Goal: Task Accomplishment & Management: Manage account settings

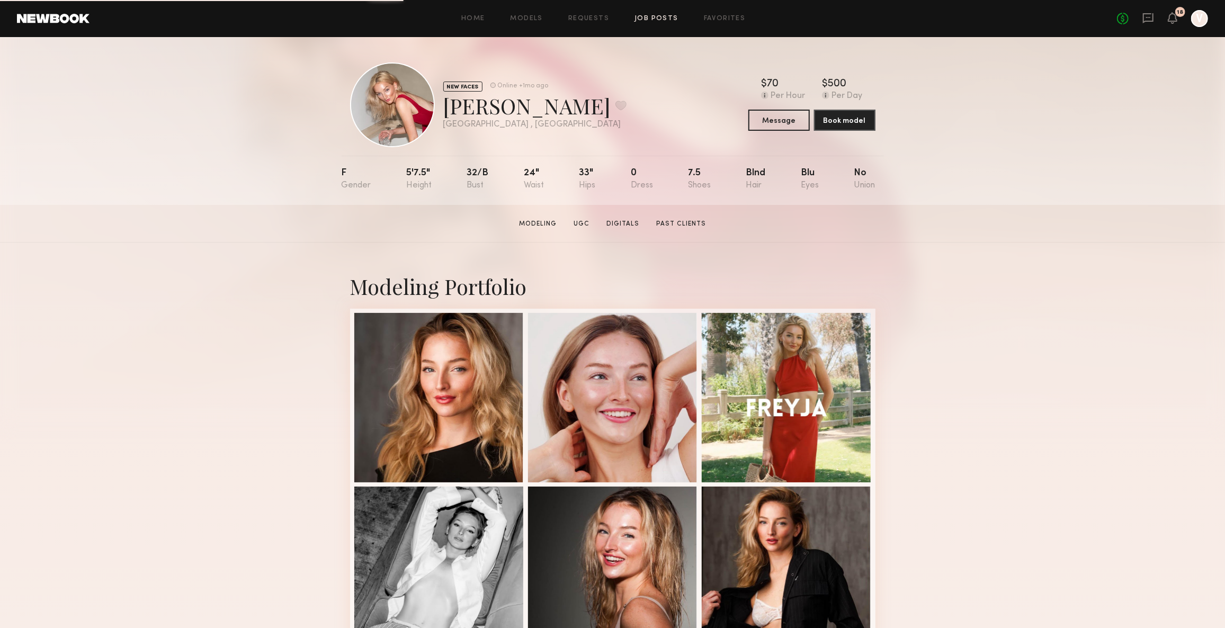
click at [654, 16] on link "Job Posts" at bounding box center [657, 18] width 44 height 7
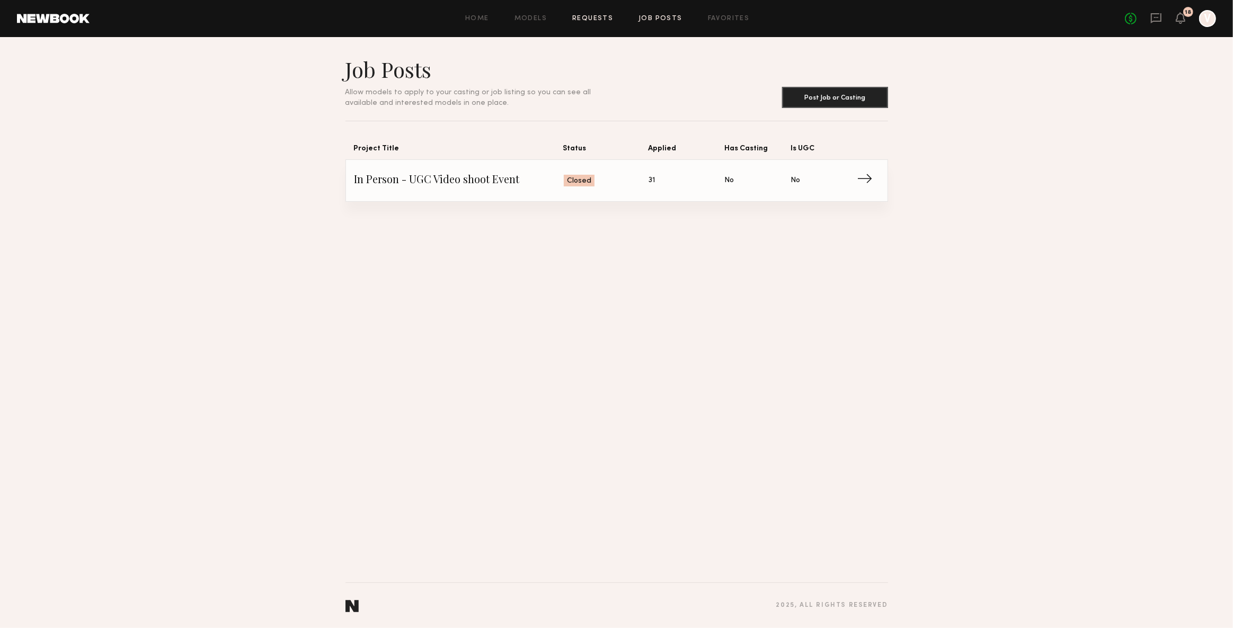
click at [600, 17] on link "Requests" at bounding box center [592, 18] width 41 height 7
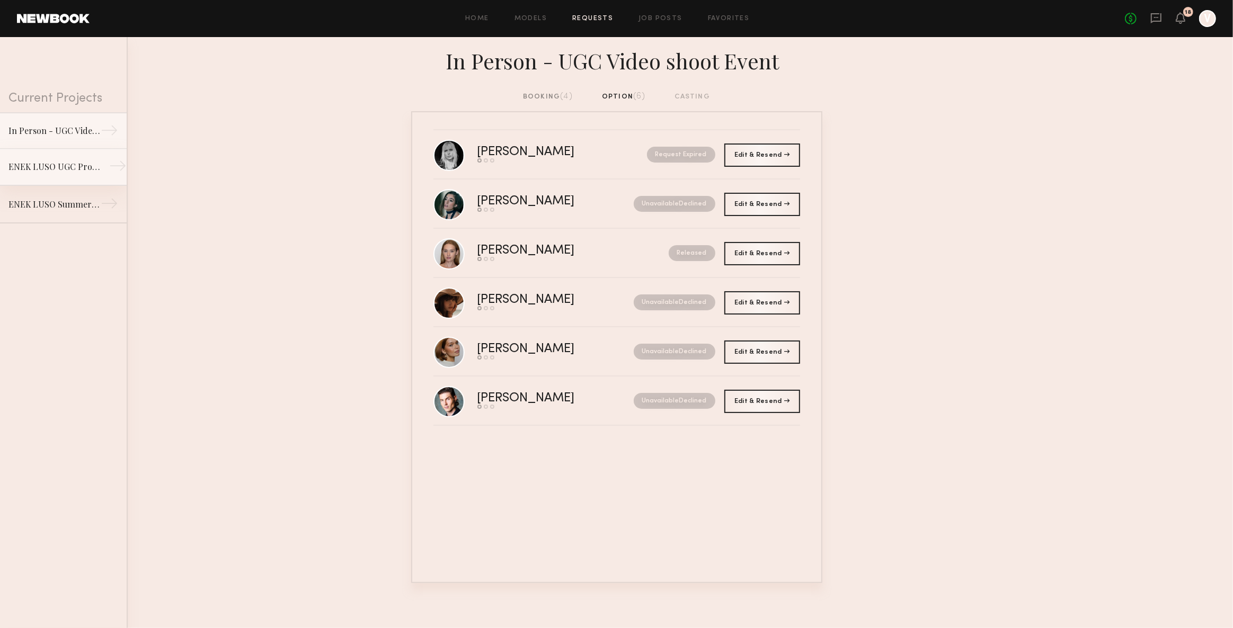
click at [73, 171] on div "ENEK LUSO UGC Project" at bounding box center [54, 167] width 92 height 13
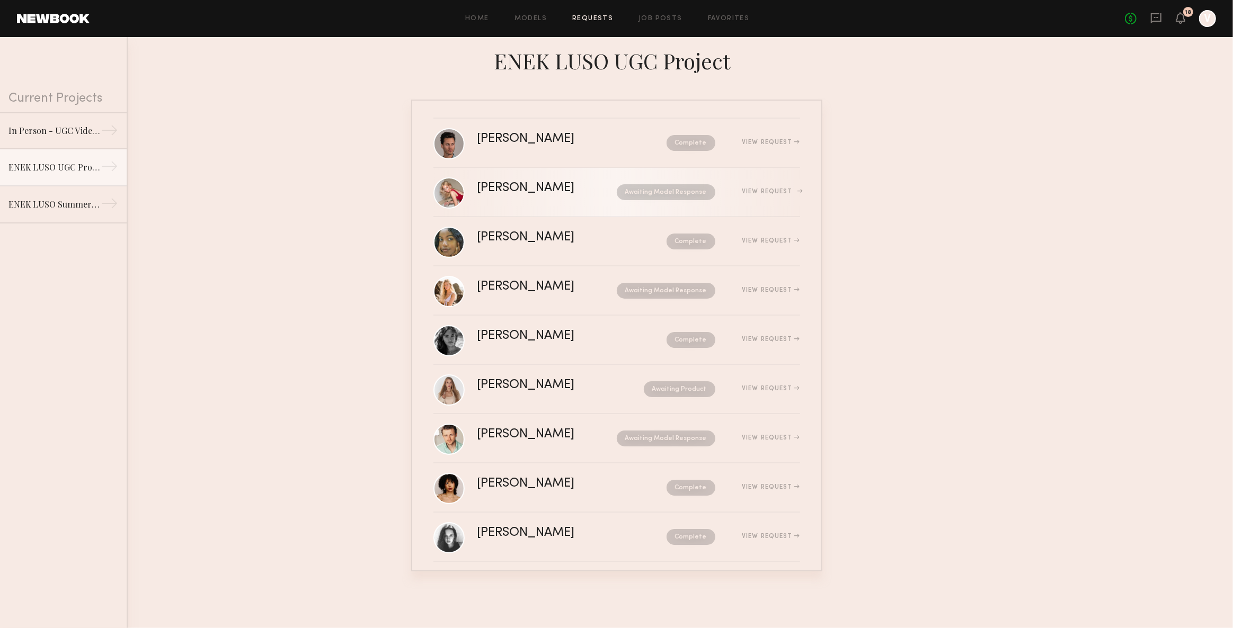
click at [764, 189] on div "View Request" at bounding box center [771, 192] width 58 height 6
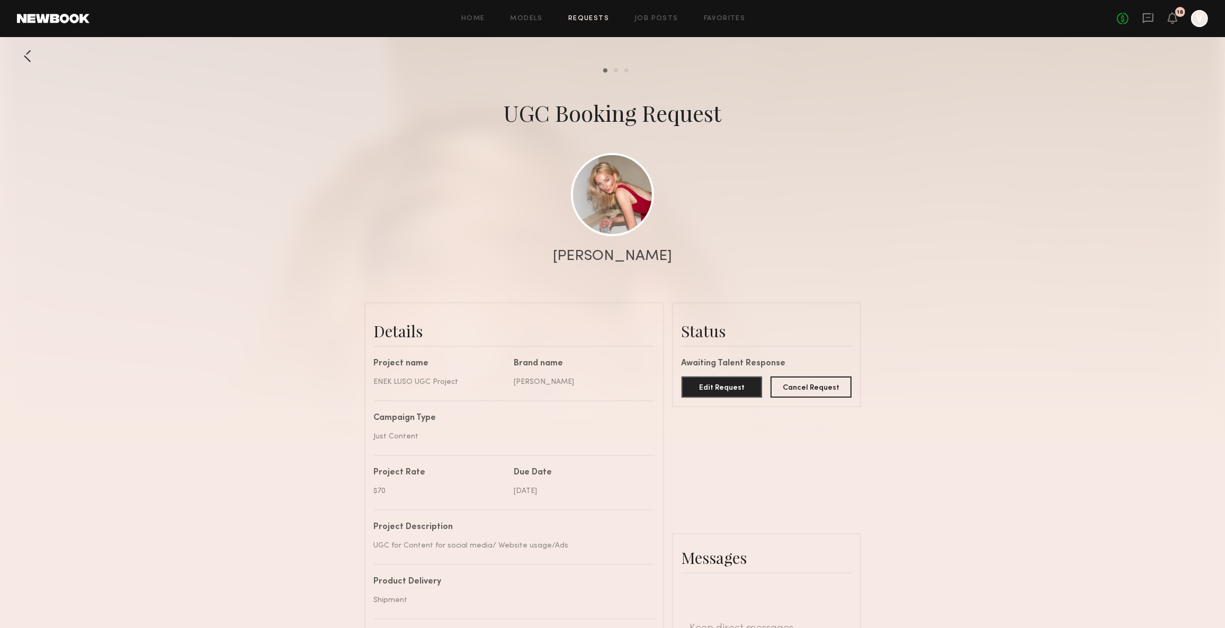
scroll to position [831, 0]
click at [803, 395] on button "Cancel Request" at bounding box center [811, 386] width 81 height 21
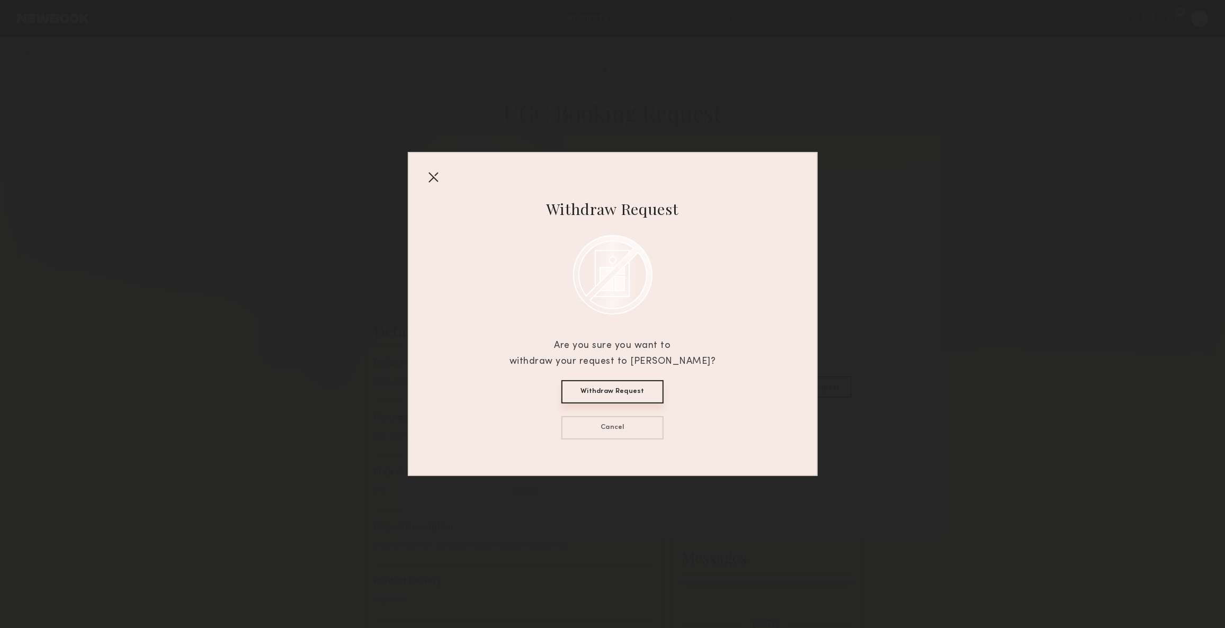
click at [609, 395] on button "Withdraw Request" at bounding box center [613, 391] width 102 height 23
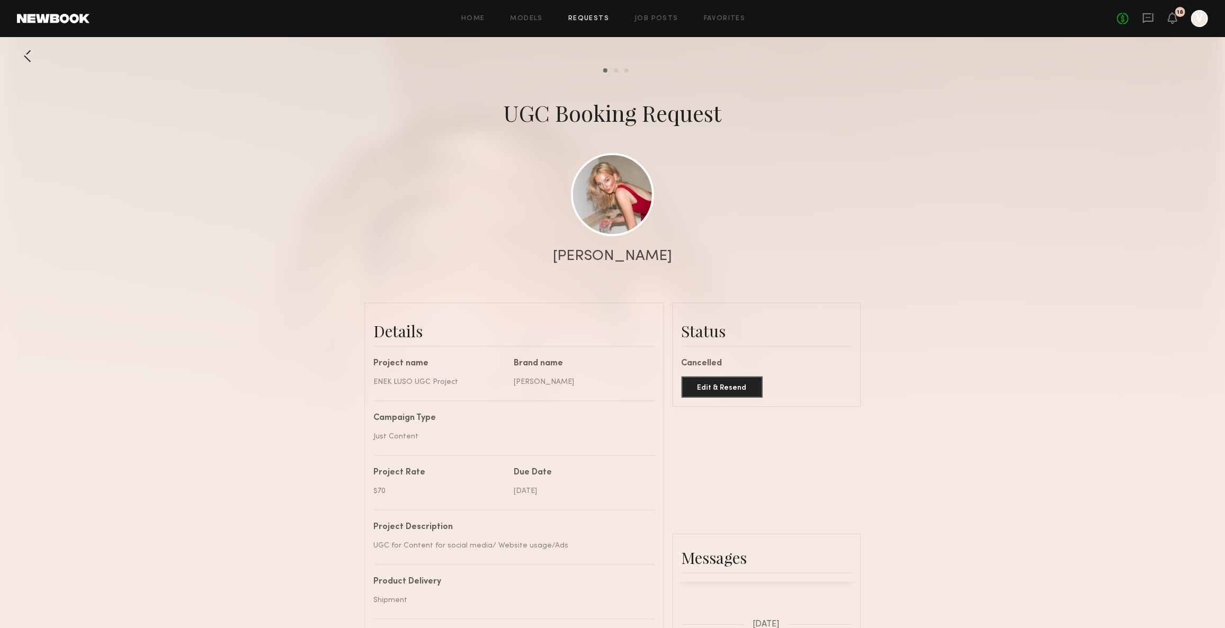
click at [581, 19] on link "Requests" at bounding box center [588, 18] width 41 height 7
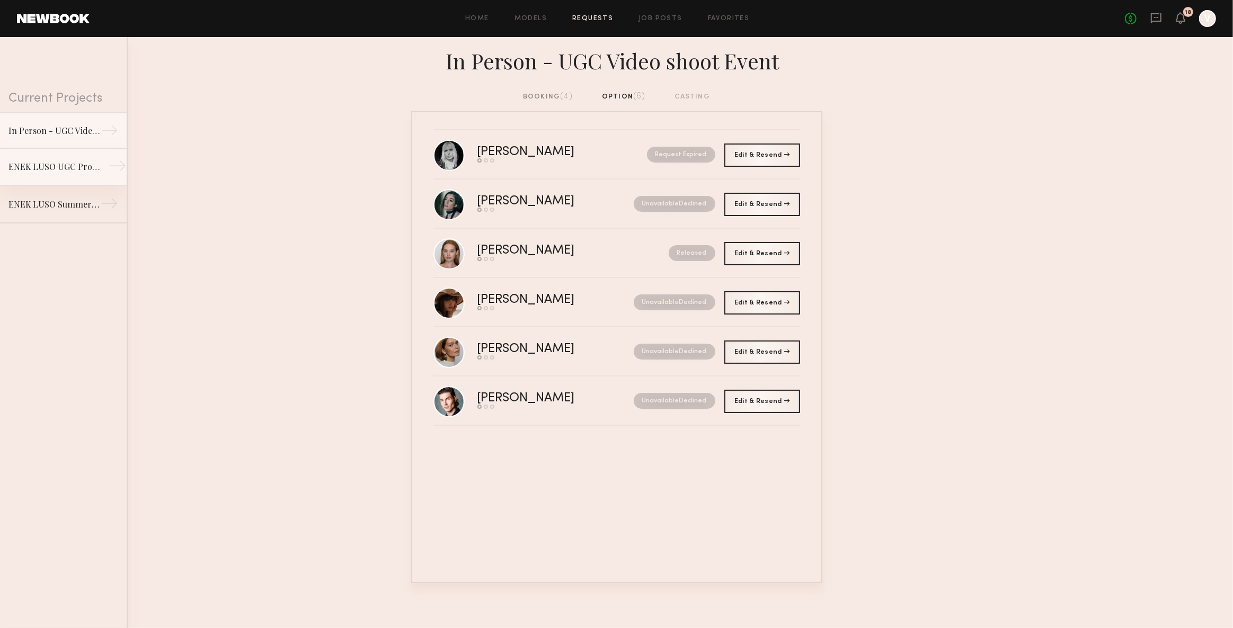
click at [81, 167] on div "ENEK LUSO UGC Project" at bounding box center [54, 167] width 92 height 13
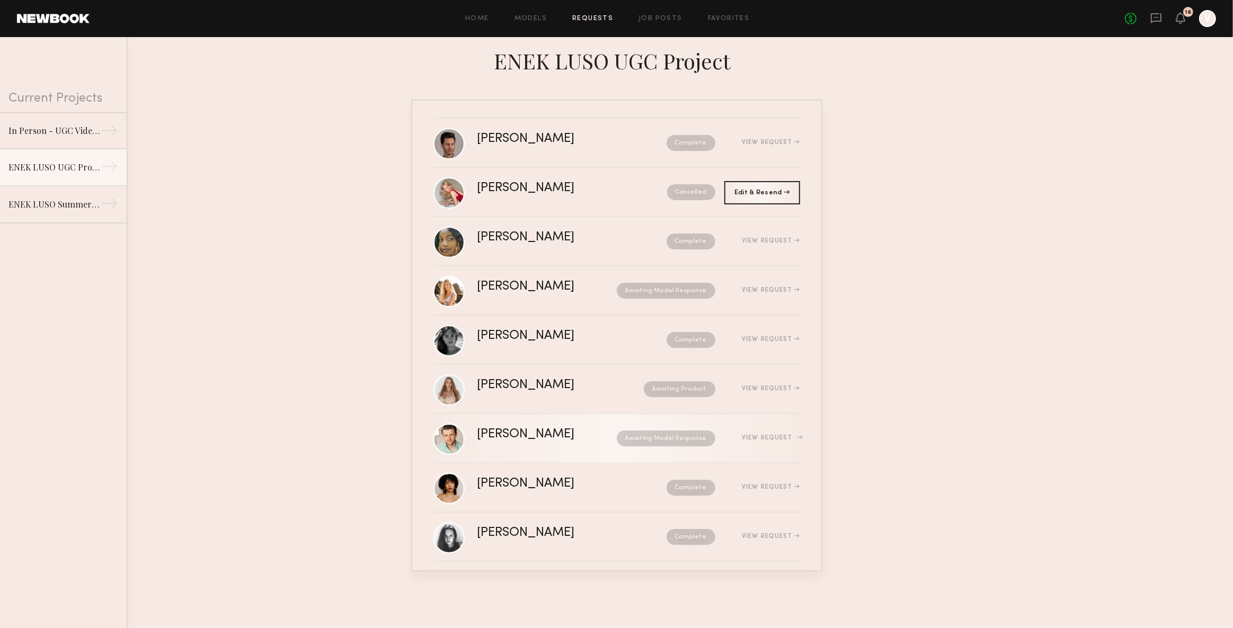
click at [609, 437] on div "Awaiting Model Response" at bounding box center [655, 439] width 120 height 16
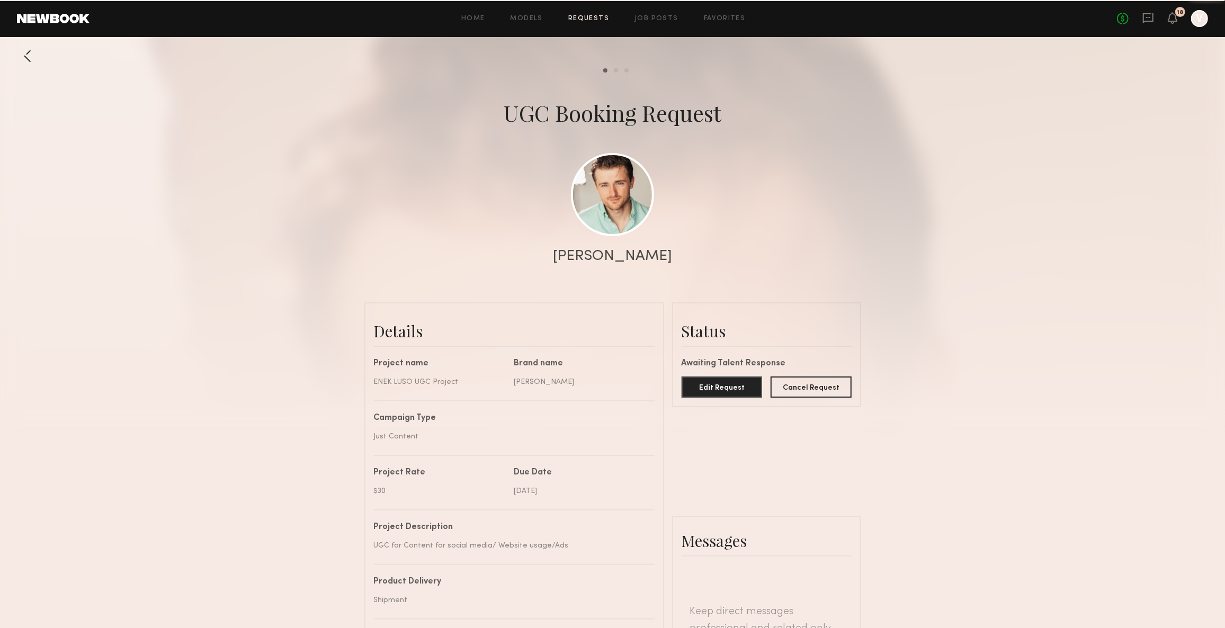
scroll to position [1030, 0]
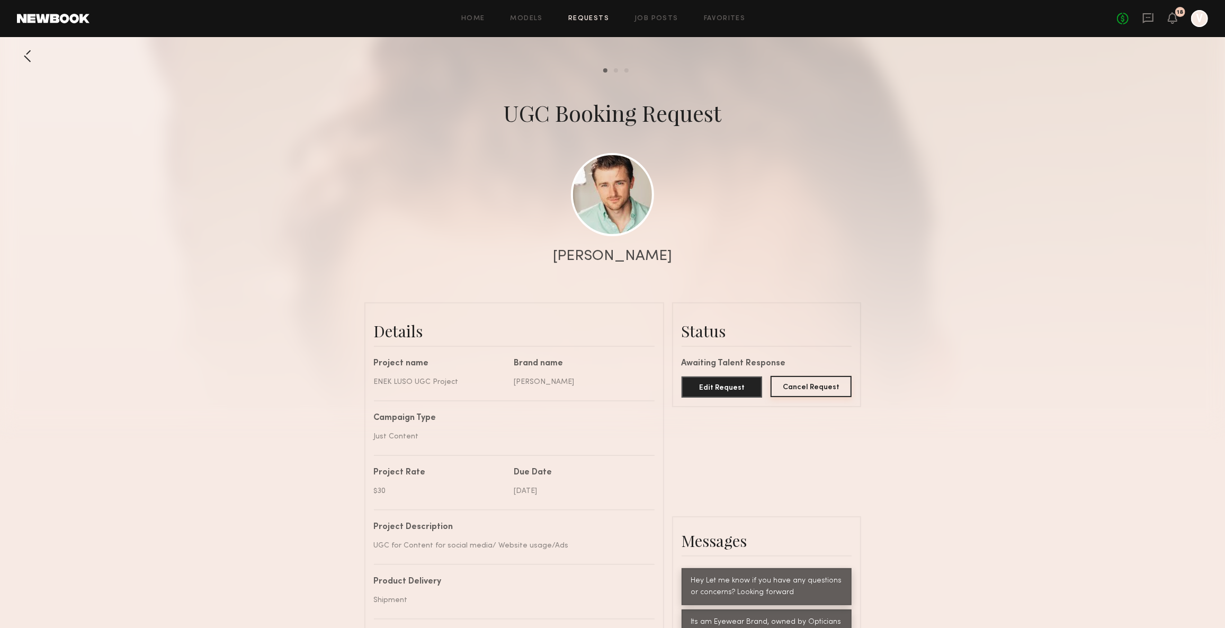
click at [804, 392] on button "Cancel Request" at bounding box center [811, 386] width 81 height 21
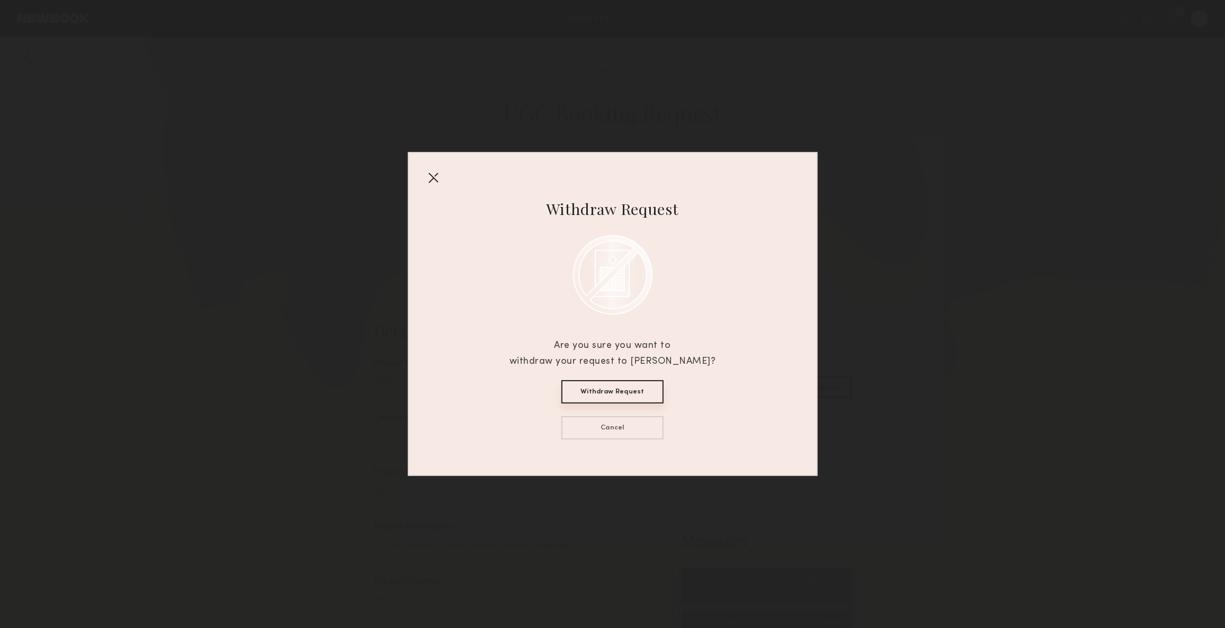
click at [601, 398] on button "Withdraw Request" at bounding box center [613, 391] width 102 height 23
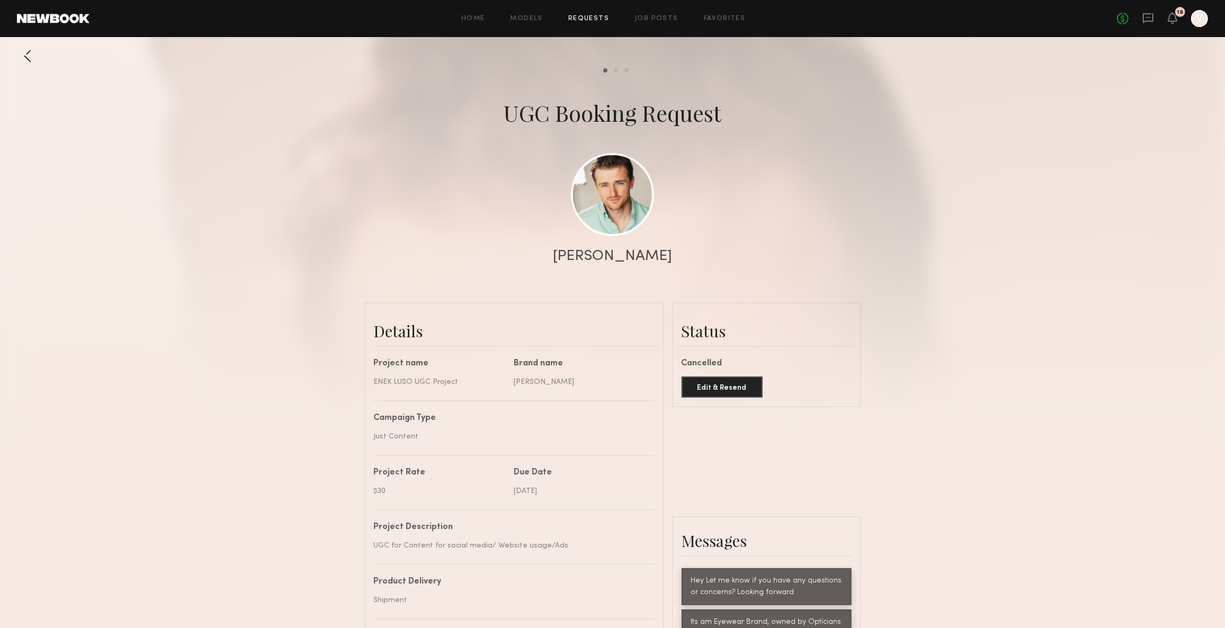
click at [19, 54] on div at bounding box center [27, 56] width 21 height 21
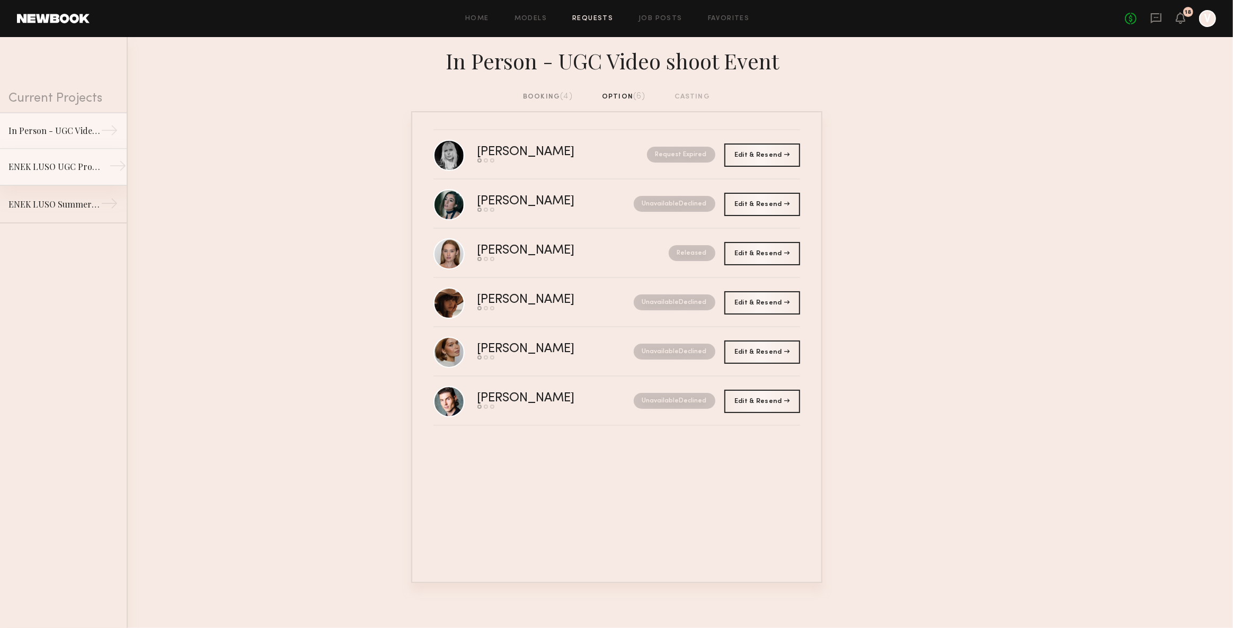
click at [78, 165] on div "ENEK LUSO UGC Project" at bounding box center [54, 167] width 92 height 13
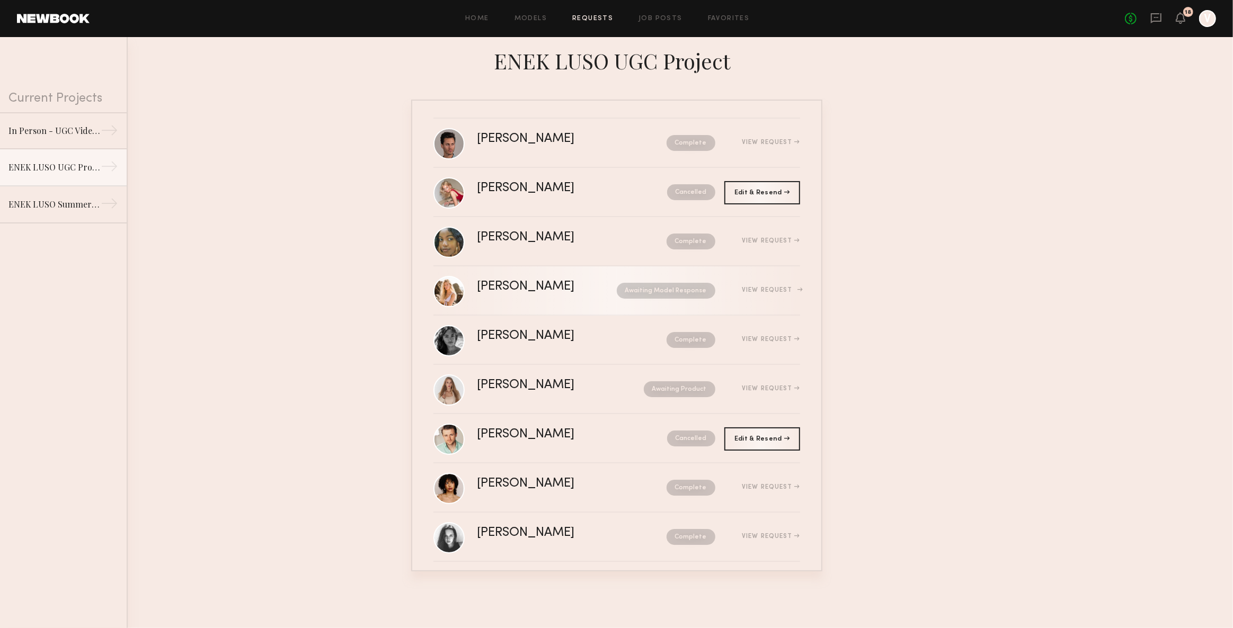
click at [633, 290] on nb-request-status "Awaiting Model Response" at bounding box center [666, 291] width 99 height 16
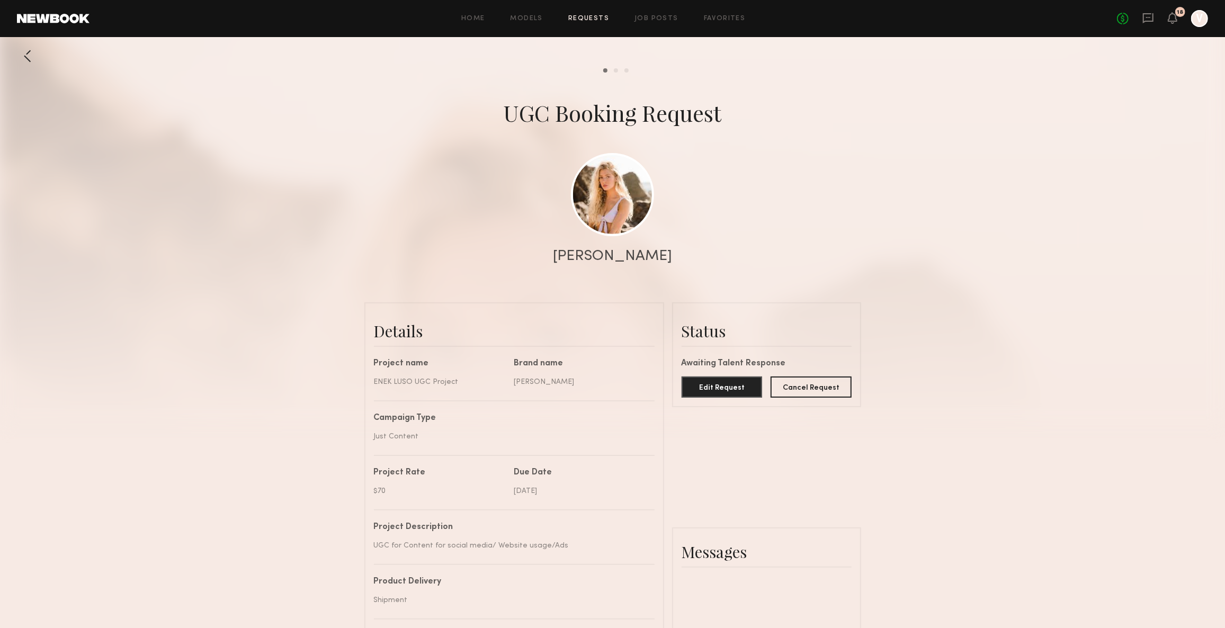
scroll to position [644, 0]
click at [815, 392] on button "Cancel Request" at bounding box center [811, 386] width 81 height 21
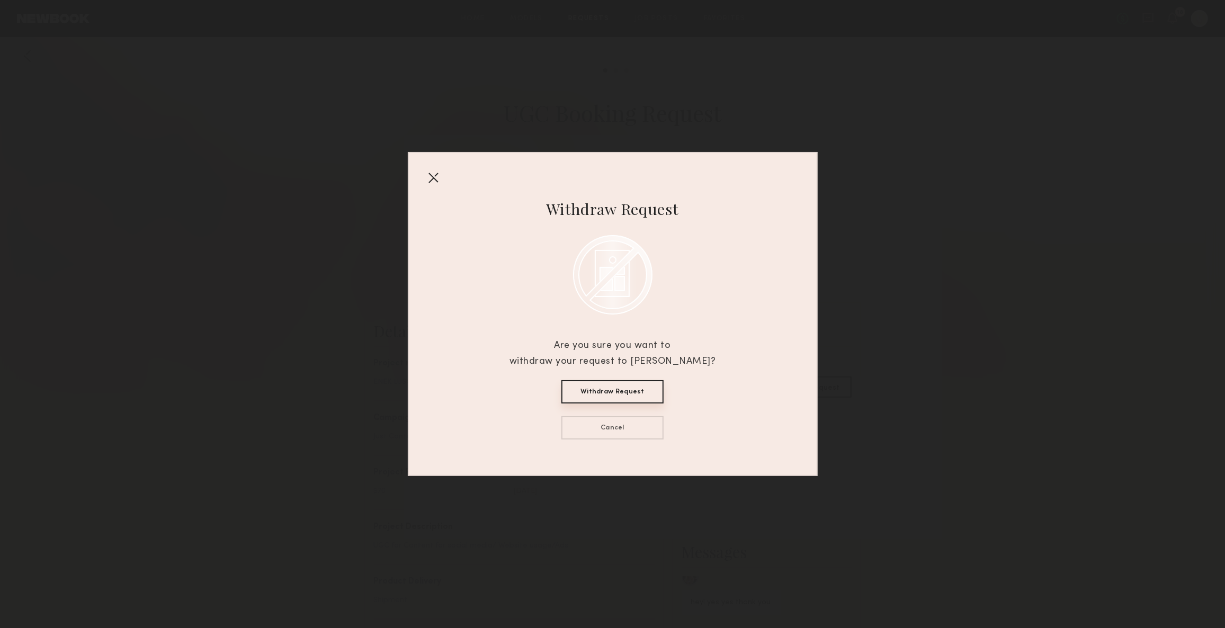
click at [613, 390] on button "Withdraw Request" at bounding box center [613, 391] width 102 height 23
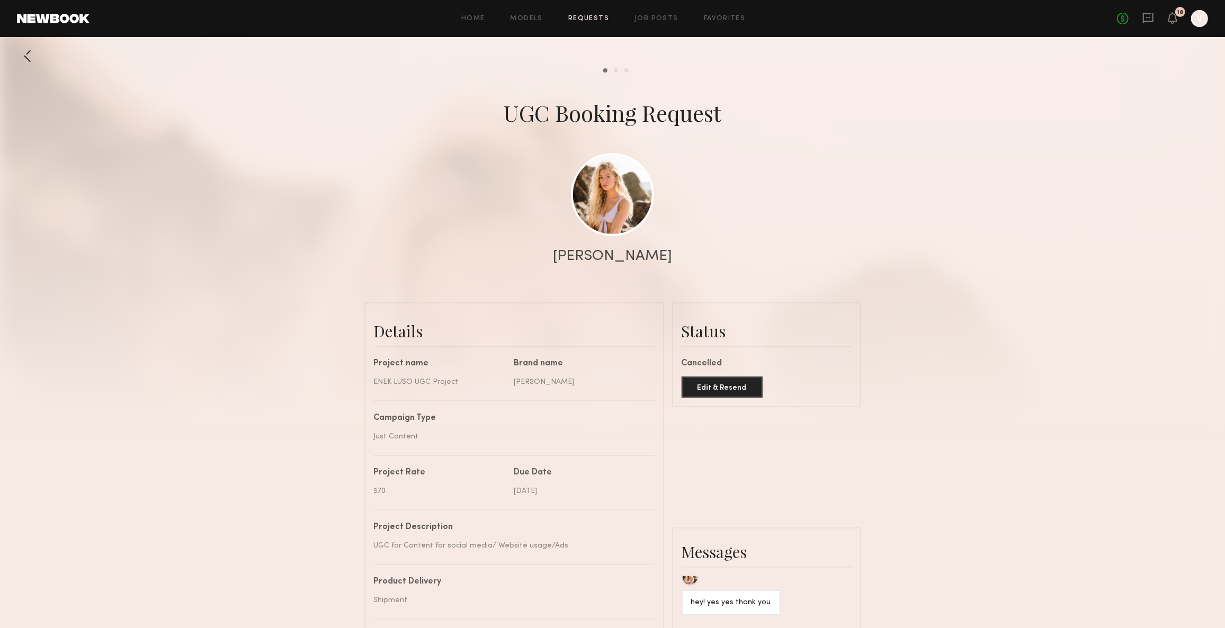
click at [28, 59] on div at bounding box center [27, 56] width 21 height 21
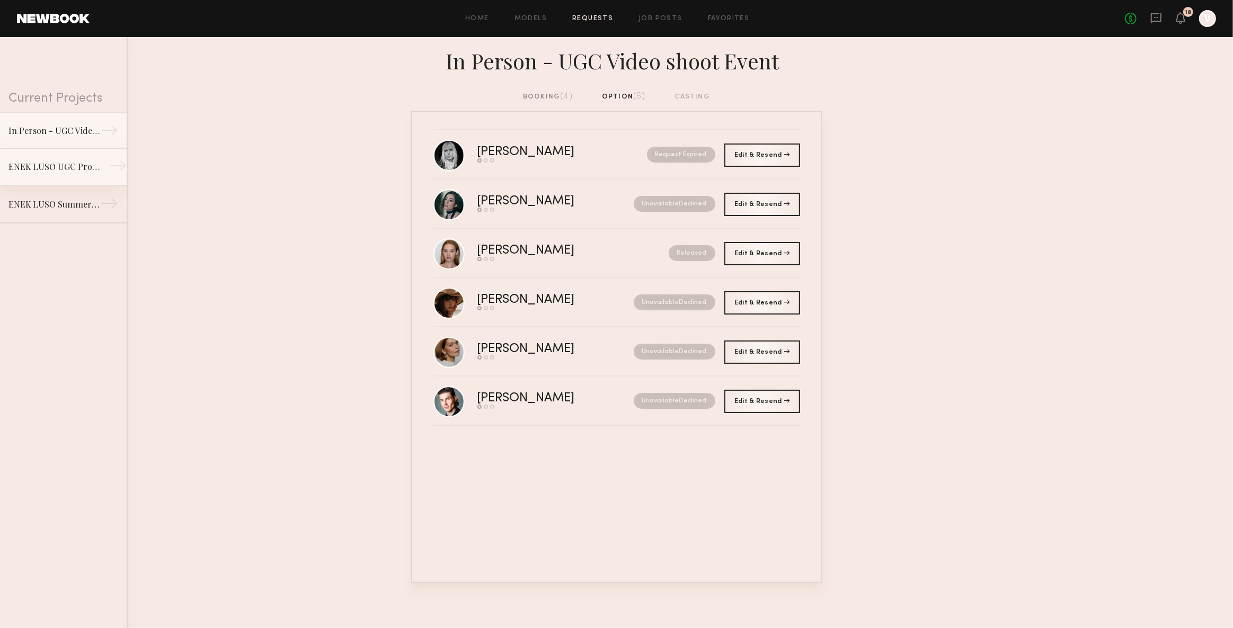
click at [52, 166] on div "ENEK LUSO UGC Project" at bounding box center [54, 167] width 92 height 13
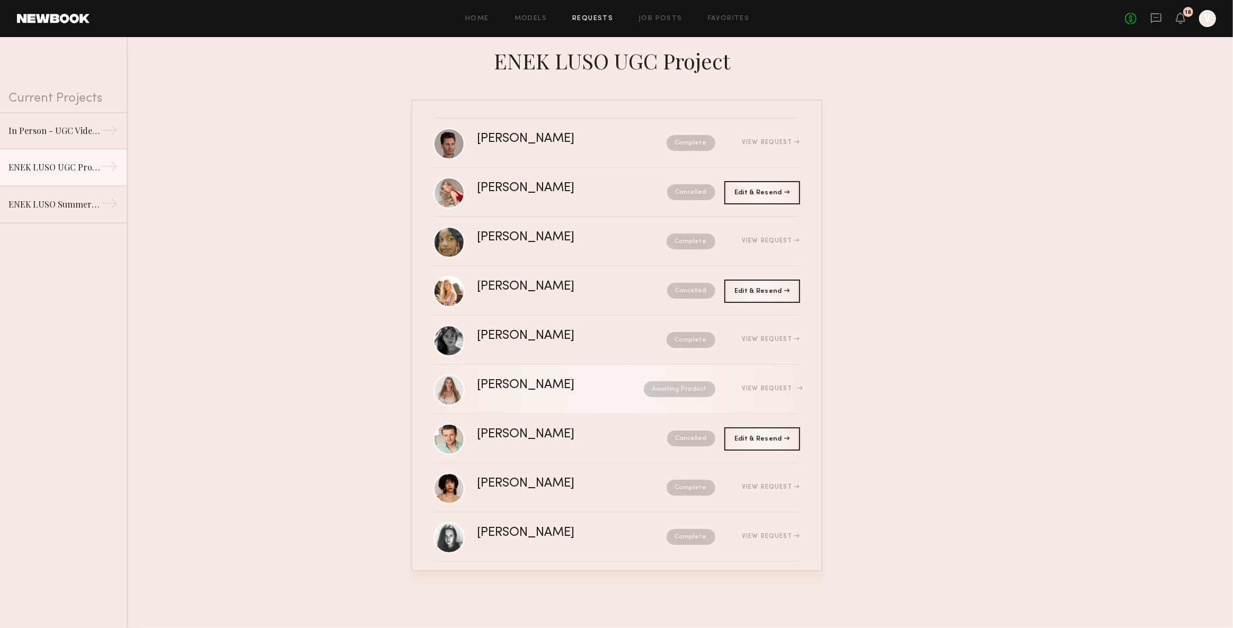
click at [565, 382] on div "[PERSON_NAME]" at bounding box center [543, 385] width 132 height 12
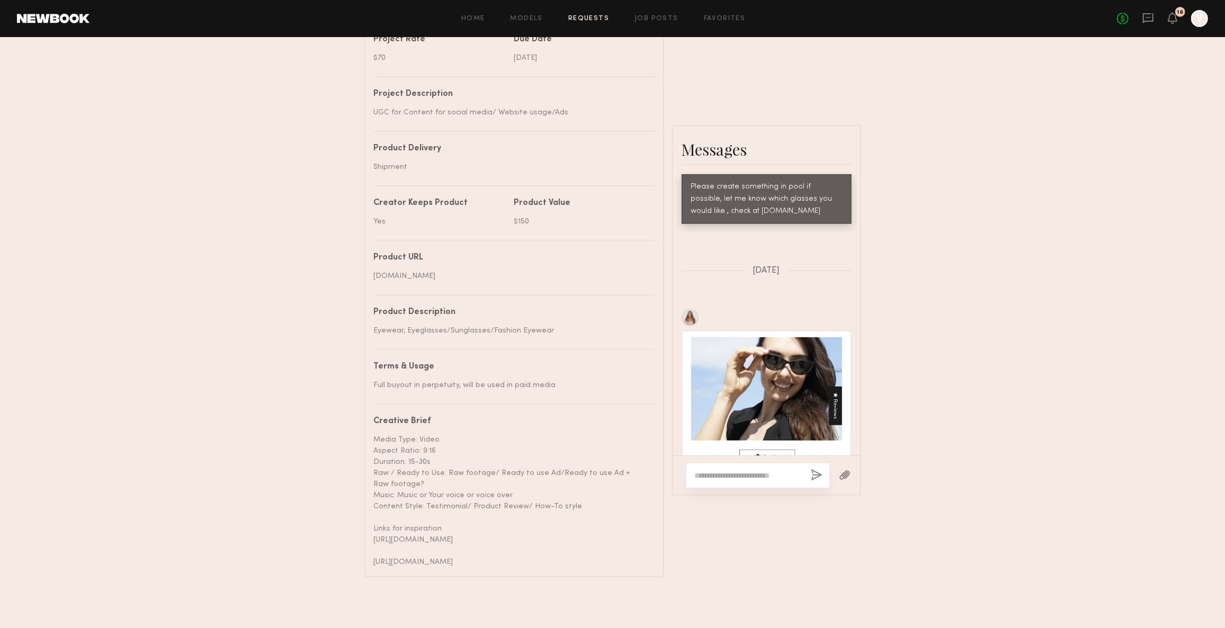
scroll to position [349, 0]
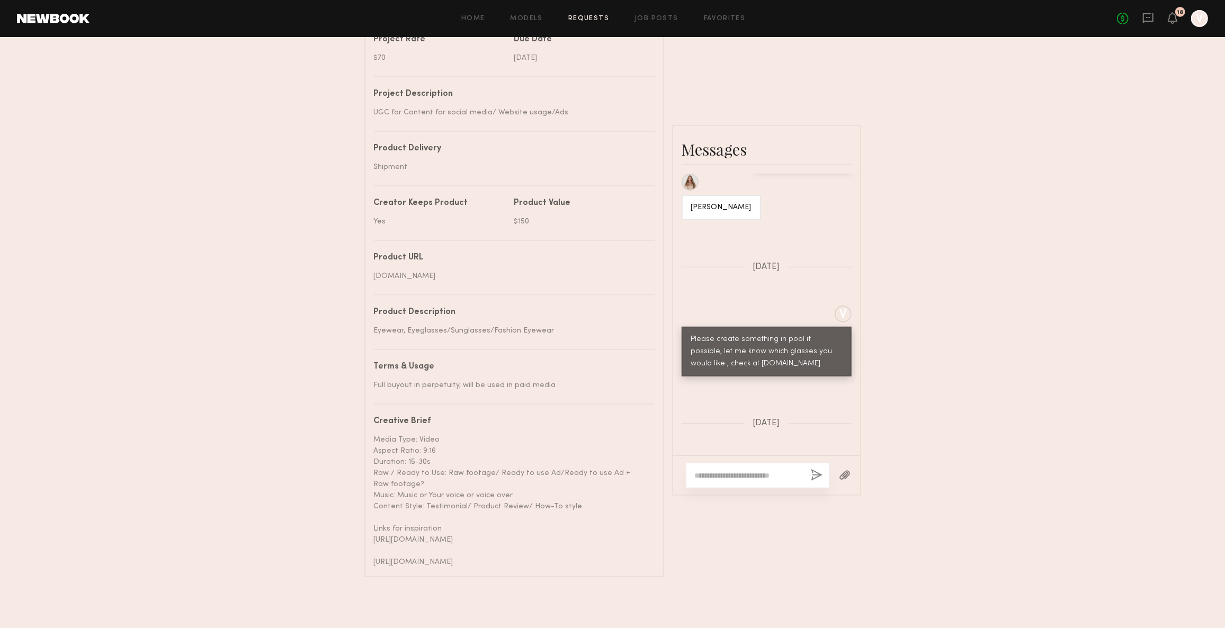
click at [760, 470] on textarea at bounding box center [749, 475] width 108 height 11
type textarea "**********"
click at [814, 469] on button "button" at bounding box center [818, 475] width 12 height 13
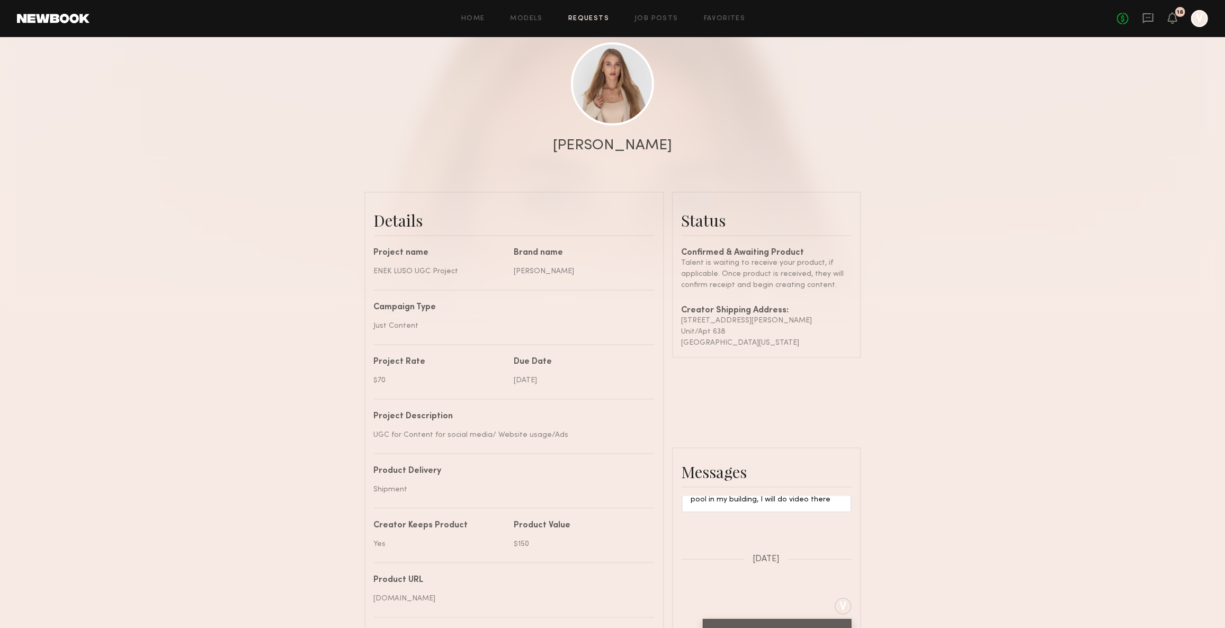
scroll to position [0, 0]
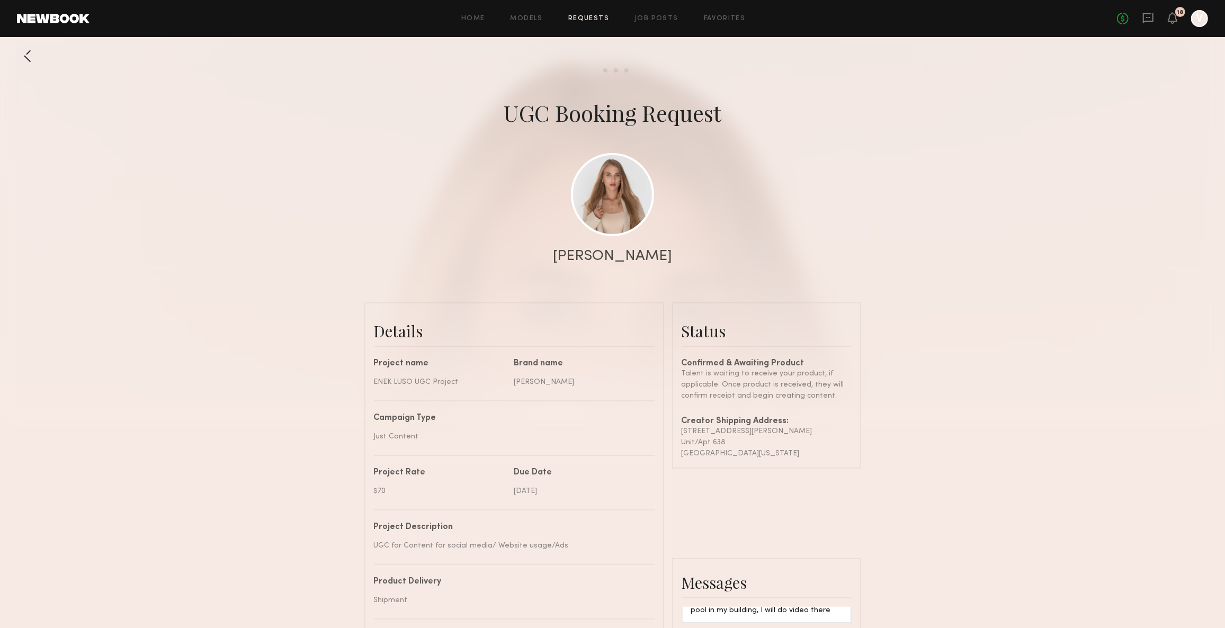
click at [28, 52] on div at bounding box center [27, 56] width 21 height 21
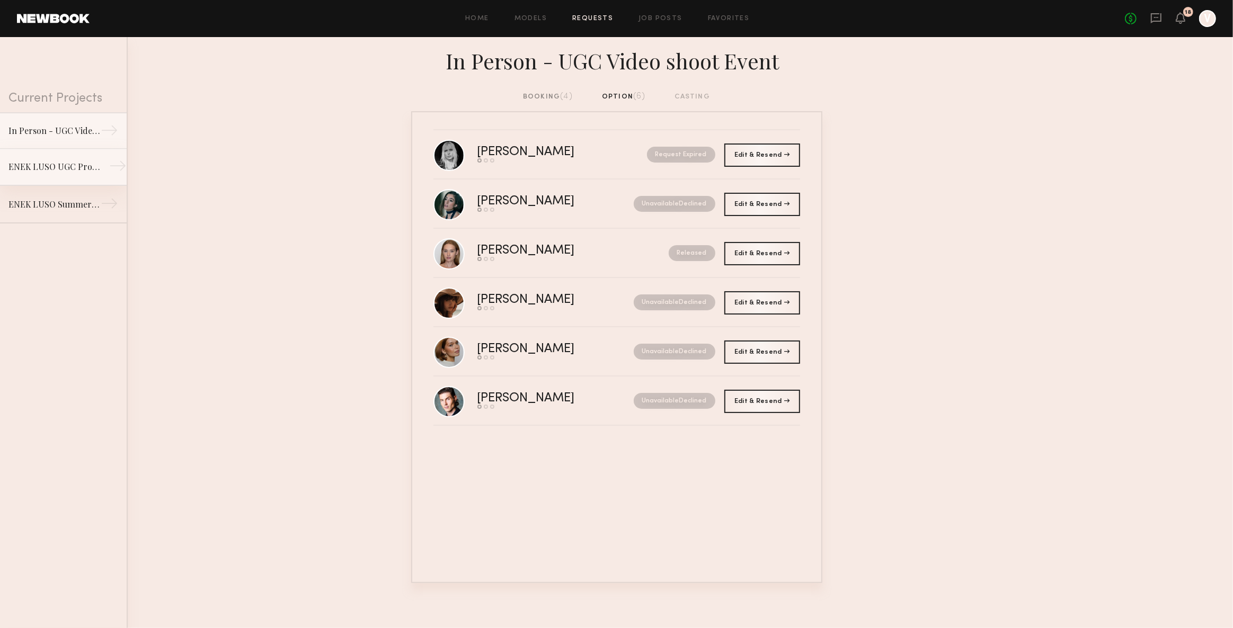
click at [74, 173] on div "ENEK LUSO UGC Project" at bounding box center [54, 167] width 92 height 13
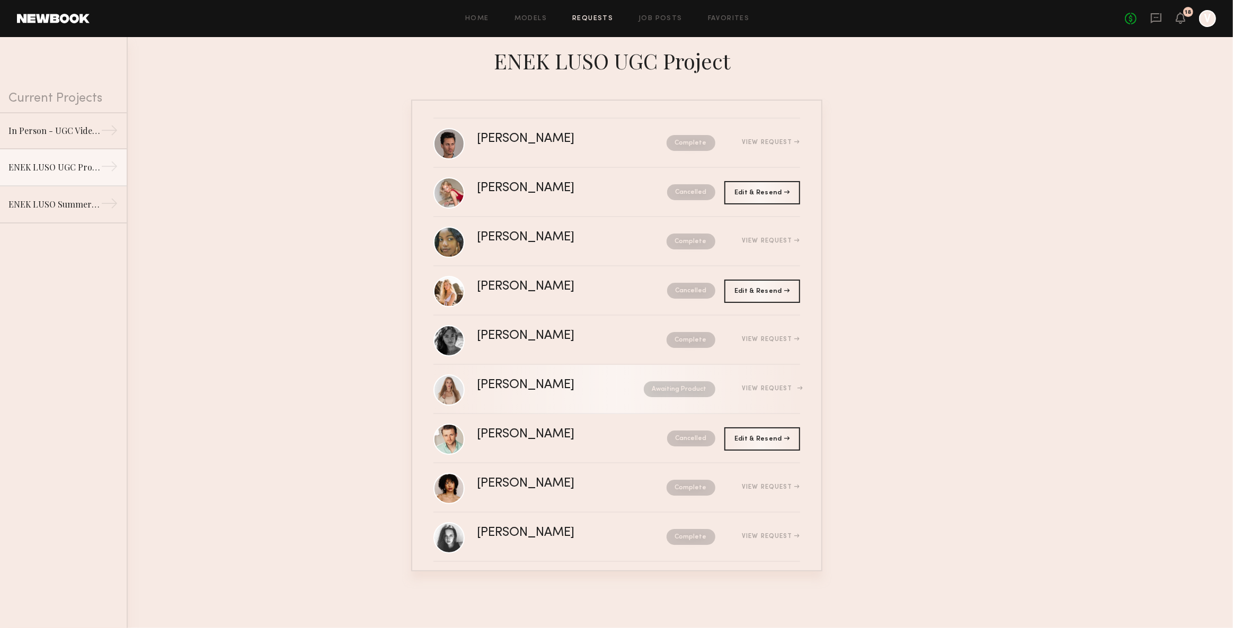
click at [615, 384] on div "Awaiting Product" at bounding box center [662, 389] width 106 height 16
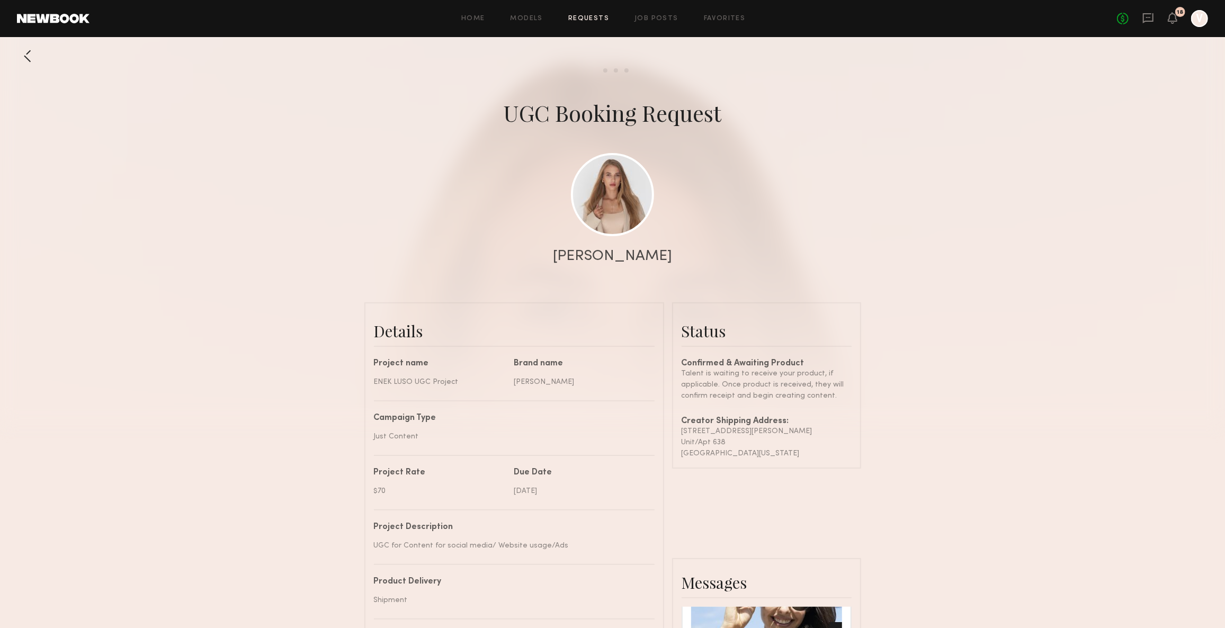
click at [29, 52] on div at bounding box center [27, 56] width 21 height 21
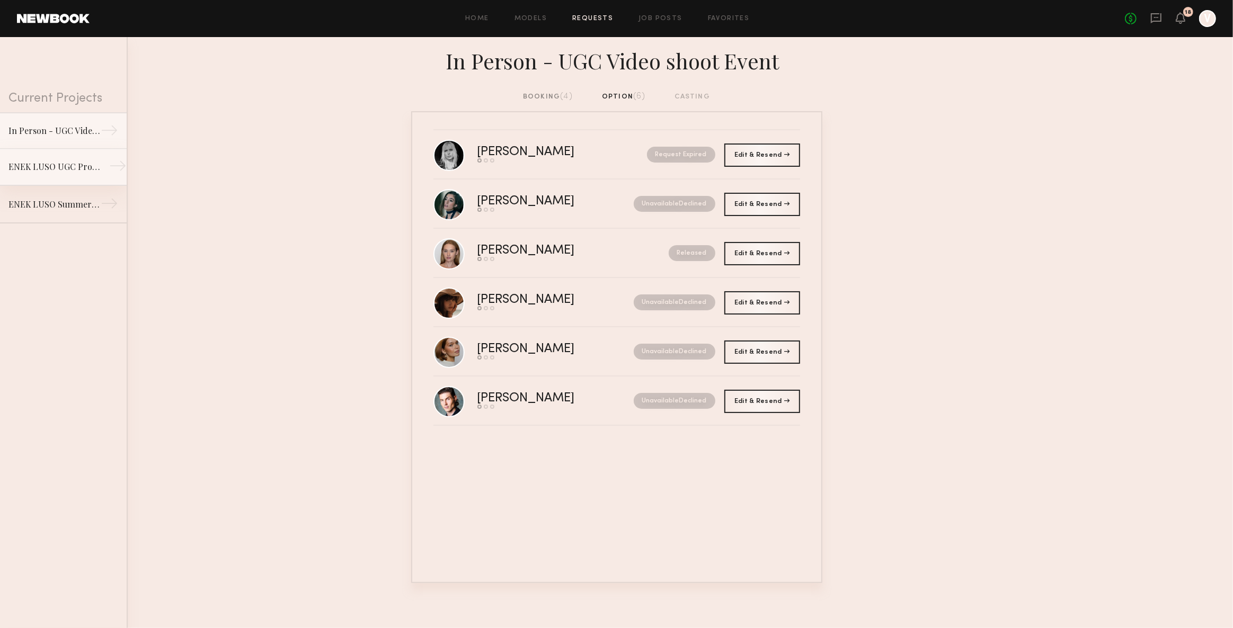
click at [53, 163] on div "ENEK LUSO UGC Project" at bounding box center [54, 167] width 92 height 13
